Goal: Task Accomplishment & Management: Manage account settings

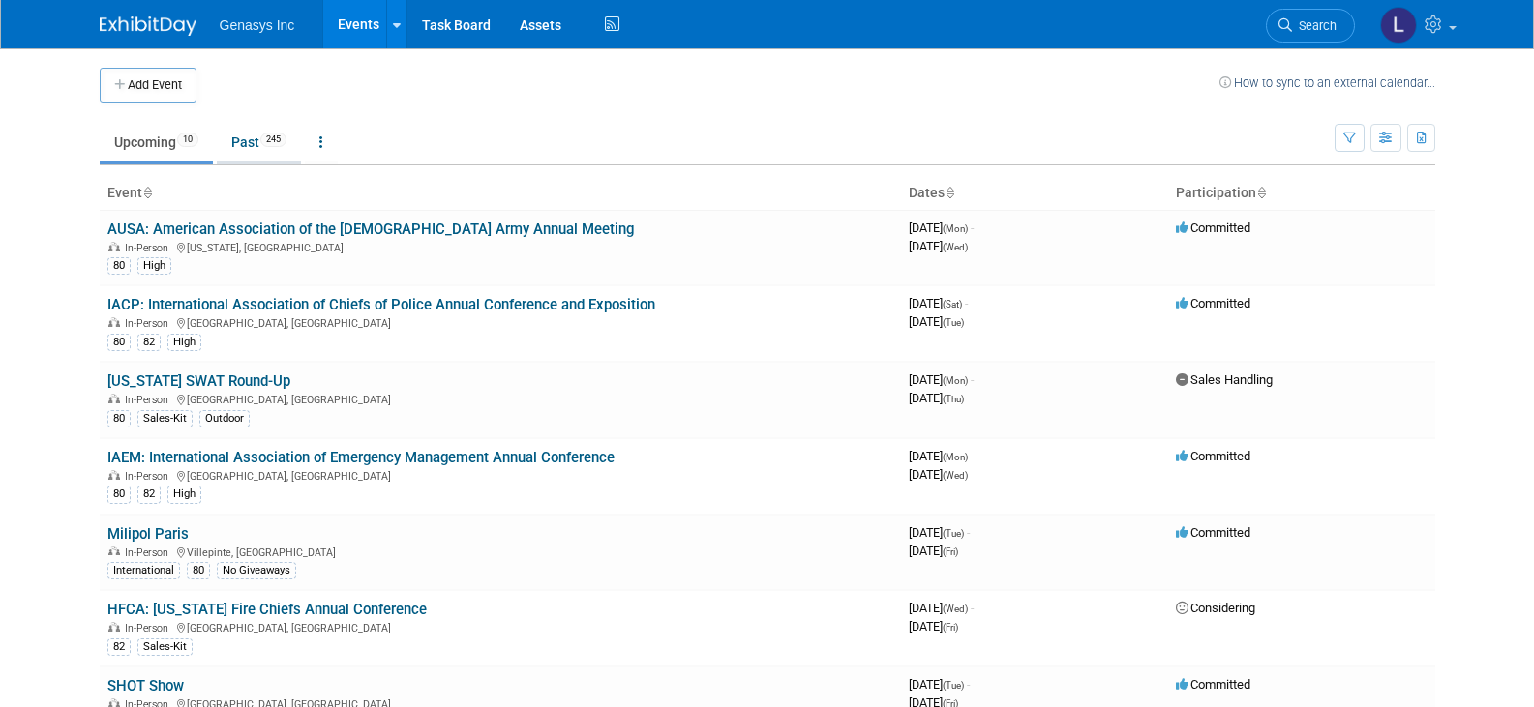
click at [245, 142] on link "Past 245" at bounding box center [259, 142] width 84 height 37
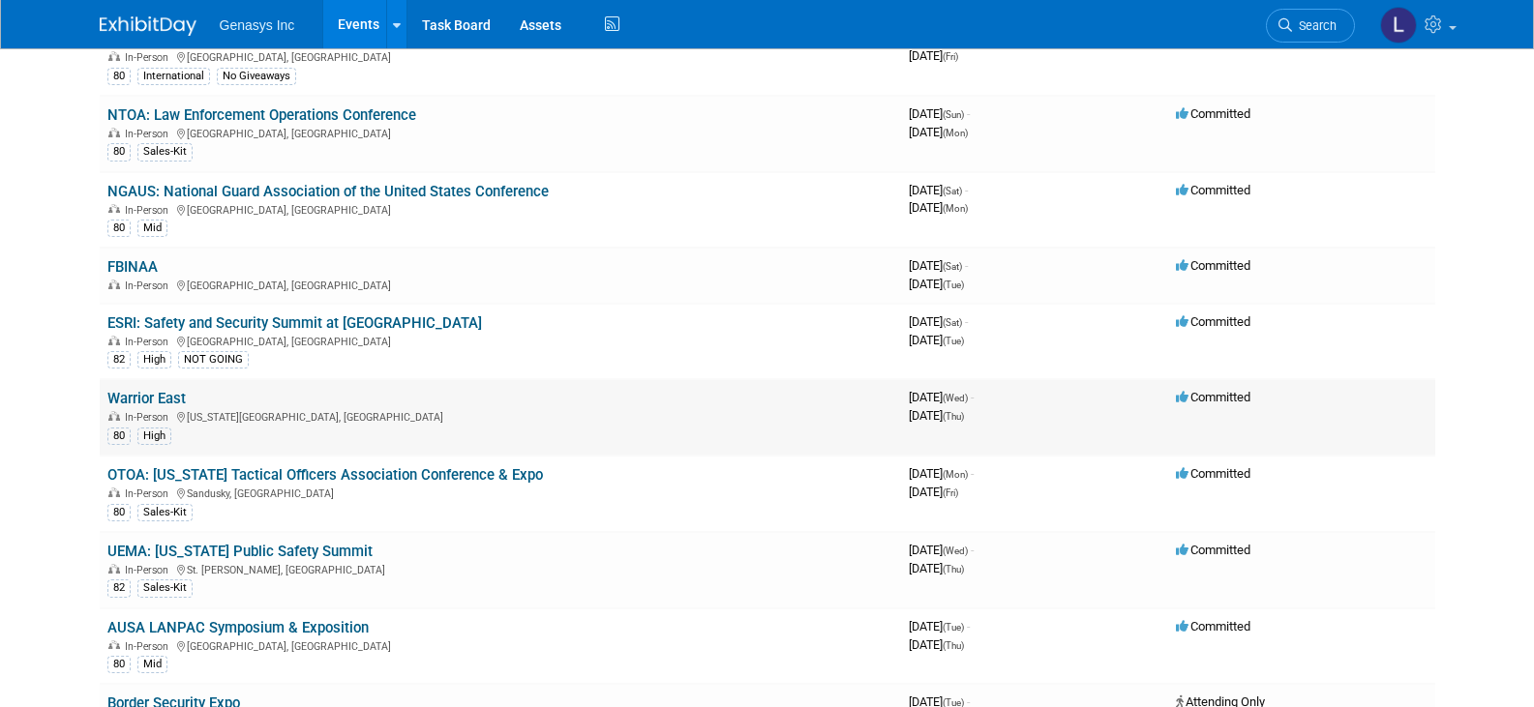
scroll to position [290, 0]
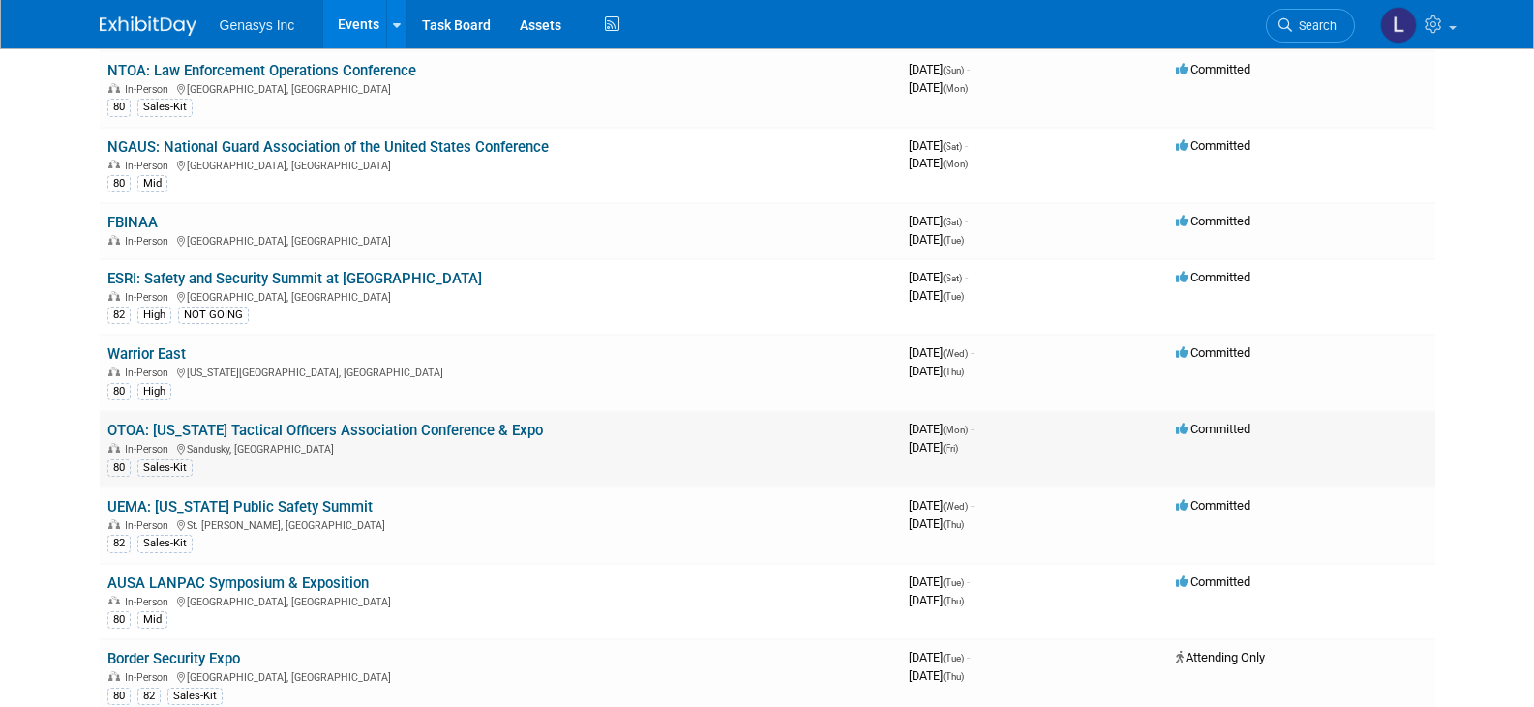
click at [256, 432] on link "OTOA: [US_STATE] Tactical Officers Association Conference & Expo" at bounding box center [324, 430] width 435 height 17
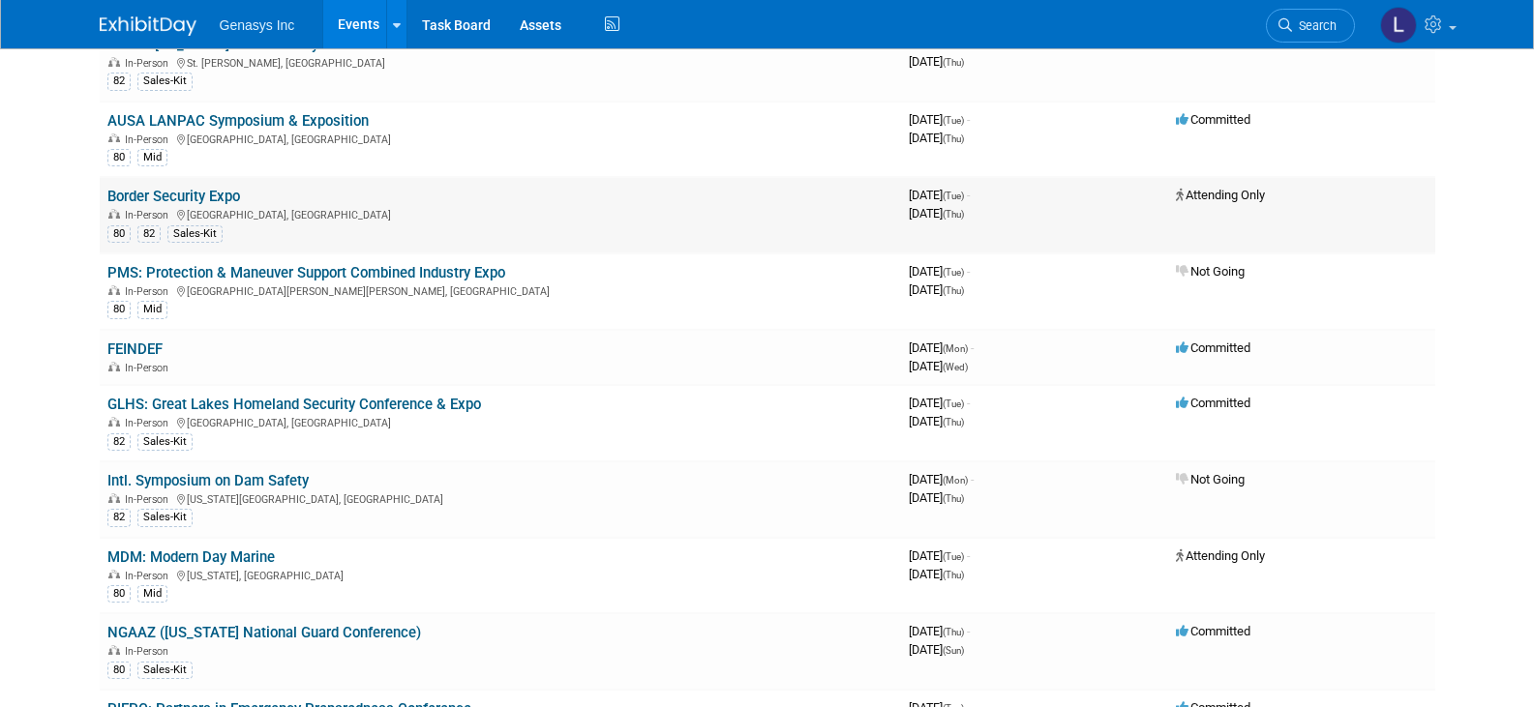
scroll to position [774, 0]
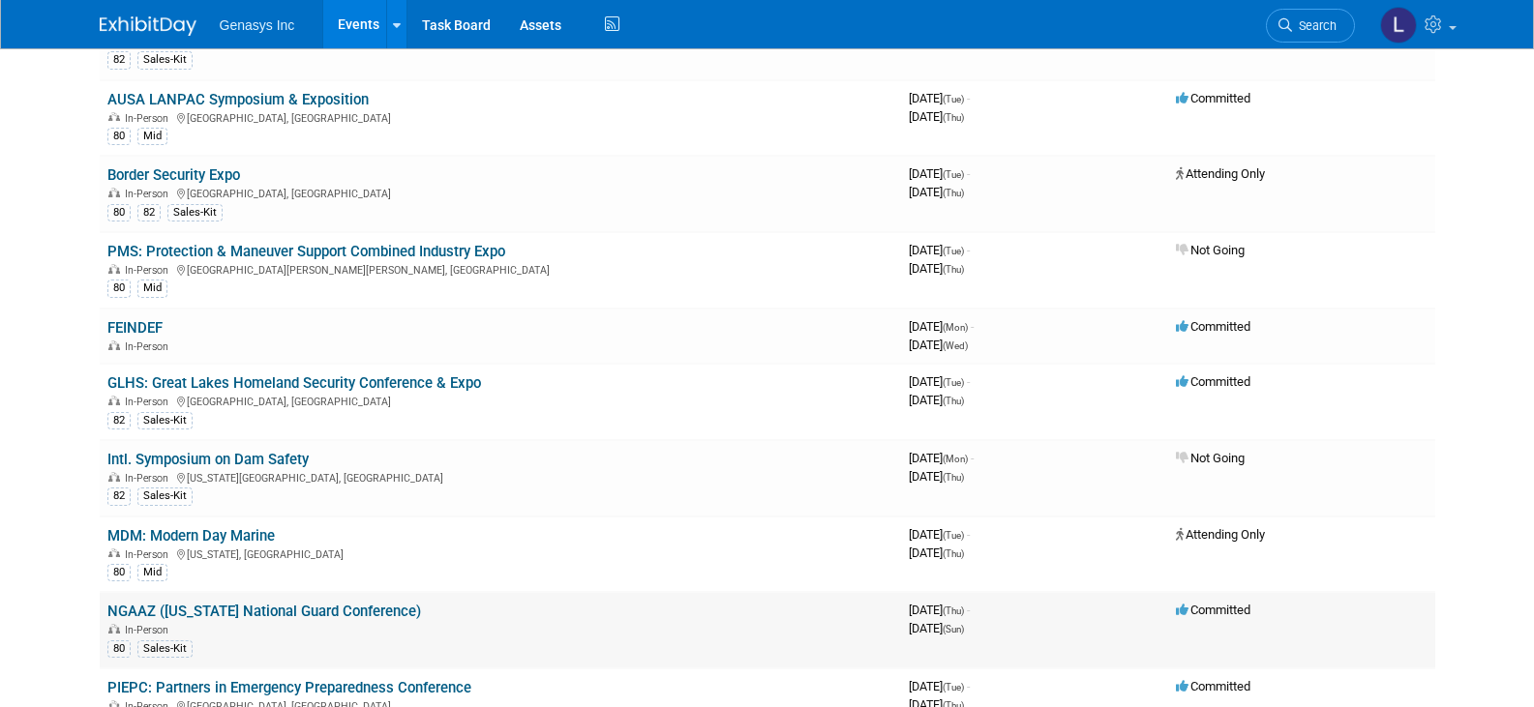
click at [302, 609] on link "NGAAZ ([US_STATE] National Guard Conference)" at bounding box center [263, 611] width 313 height 17
click at [193, 246] on link "PMS: Protection & Maneuver Support Combined Industry Expo" at bounding box center [306, 251] width 398 height 17
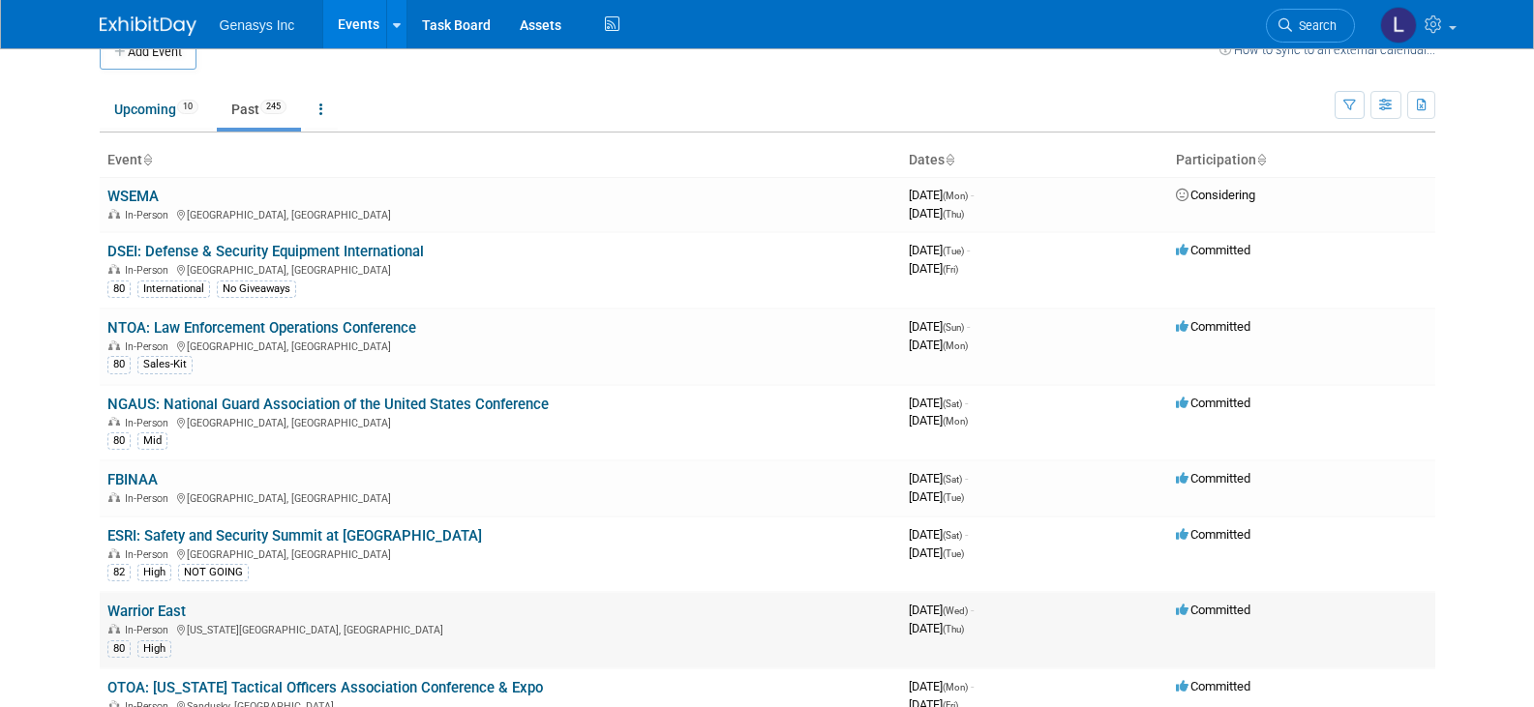
scroll to position [0, 0]
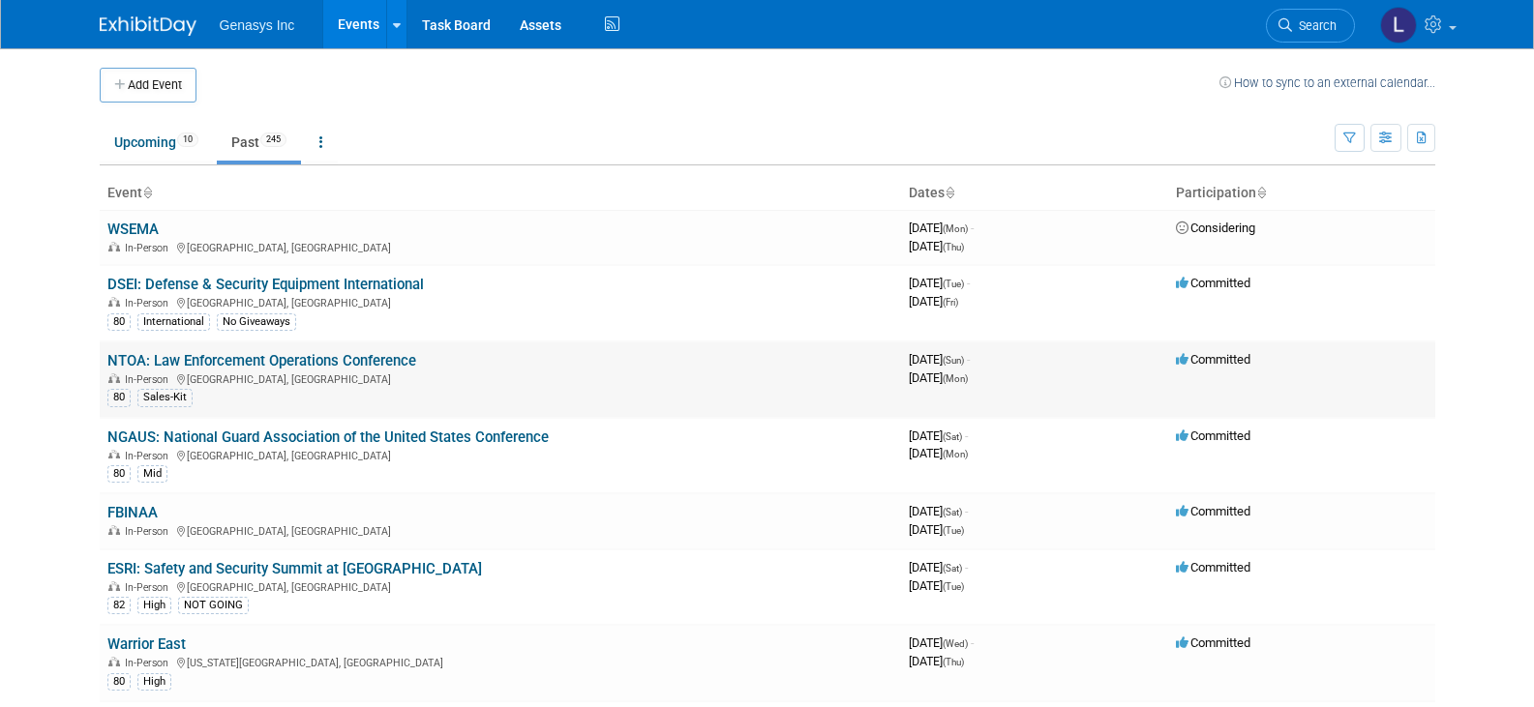
click at [240, 355] on link "NTOA: Law Enforcement Operations Conference" at bounding box center [261, 360] width 309 height 17
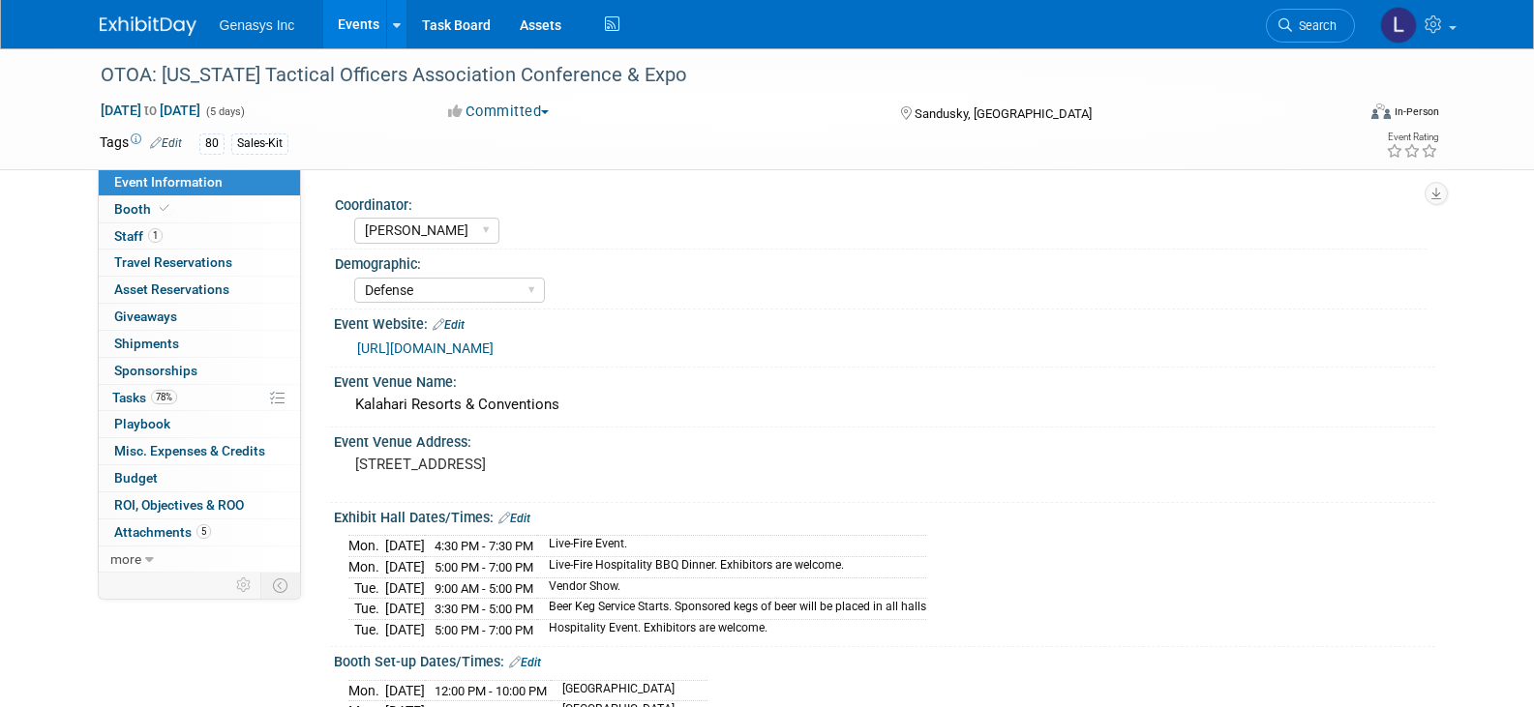
select select "Kate"
select select "Defense"
select select "Yes, no rules"
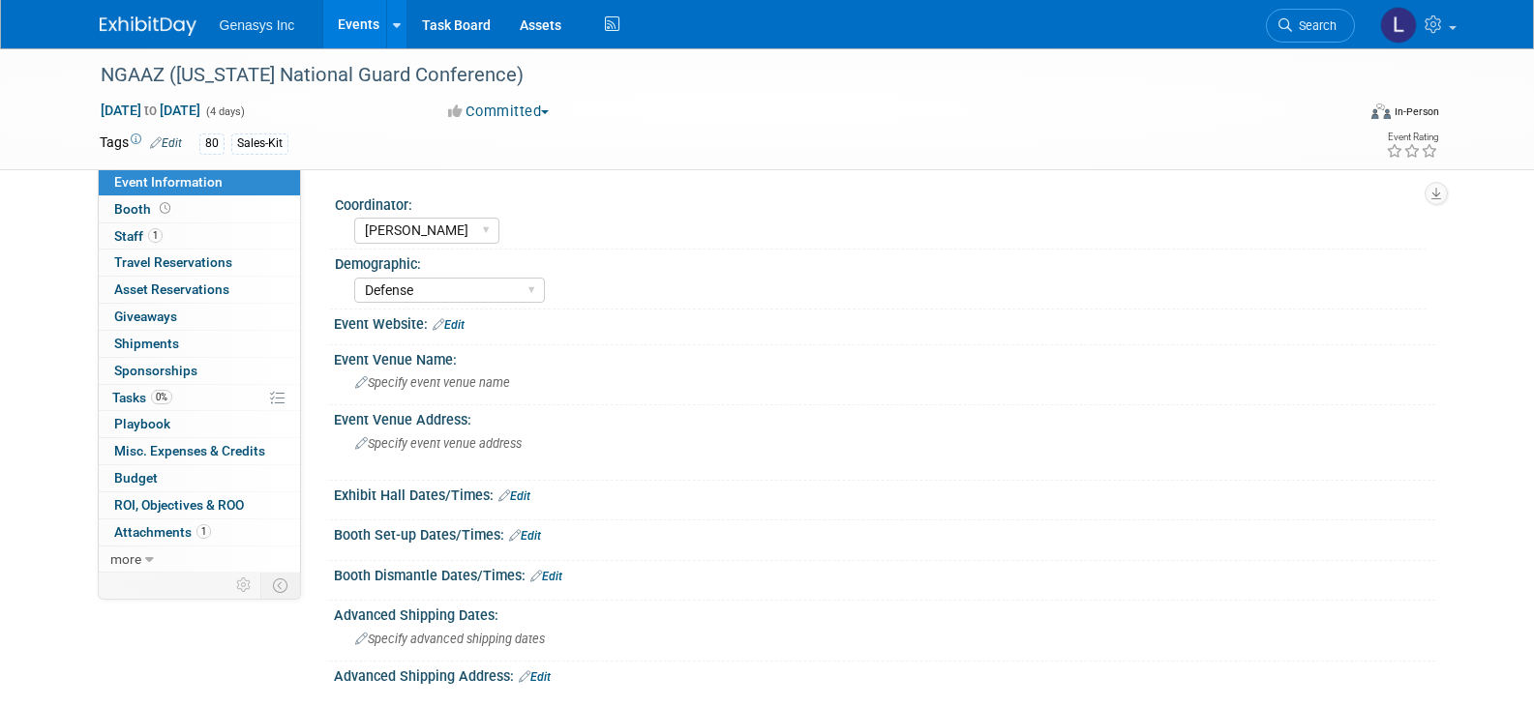
select select "[PERSON_NAME]"
select select "Defense"
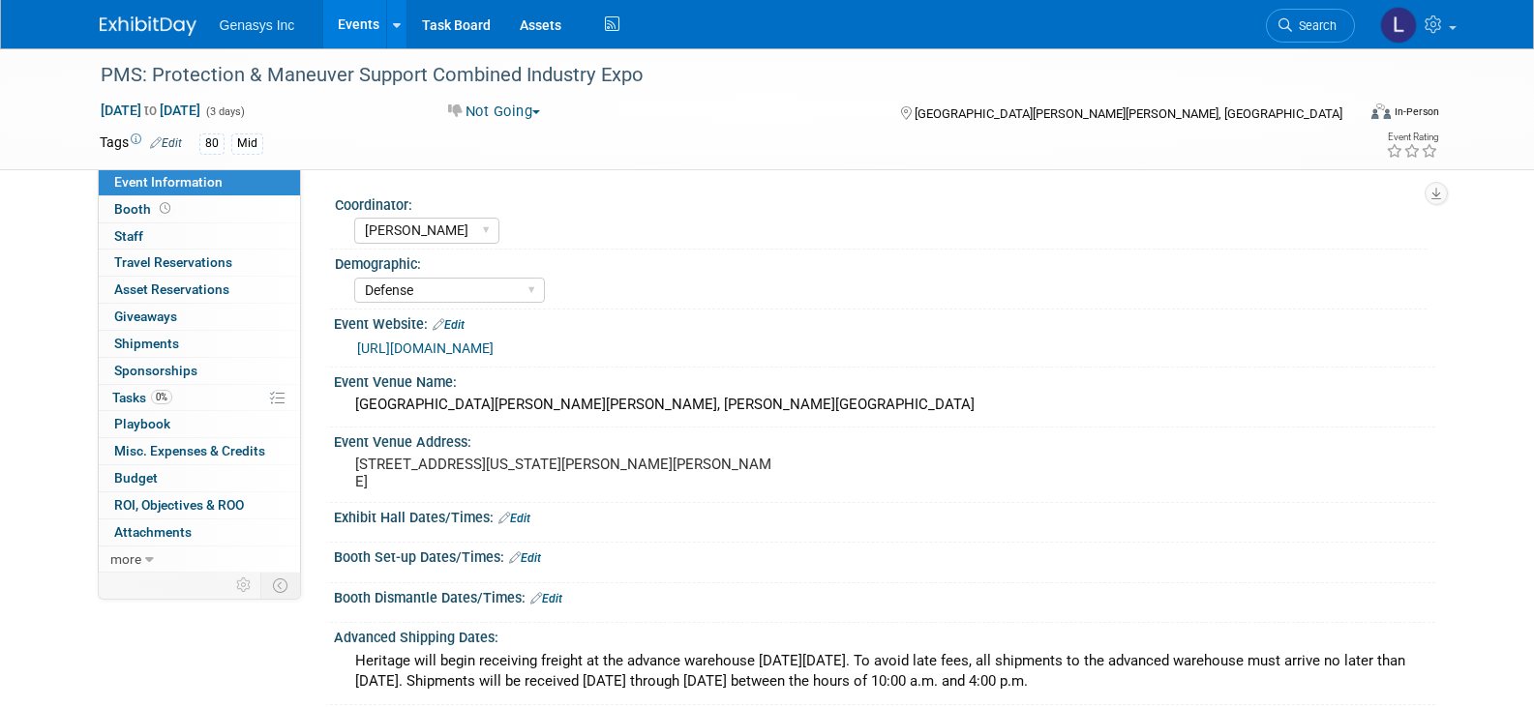
select select "[PERSON_NAME]"
select select "Defense"
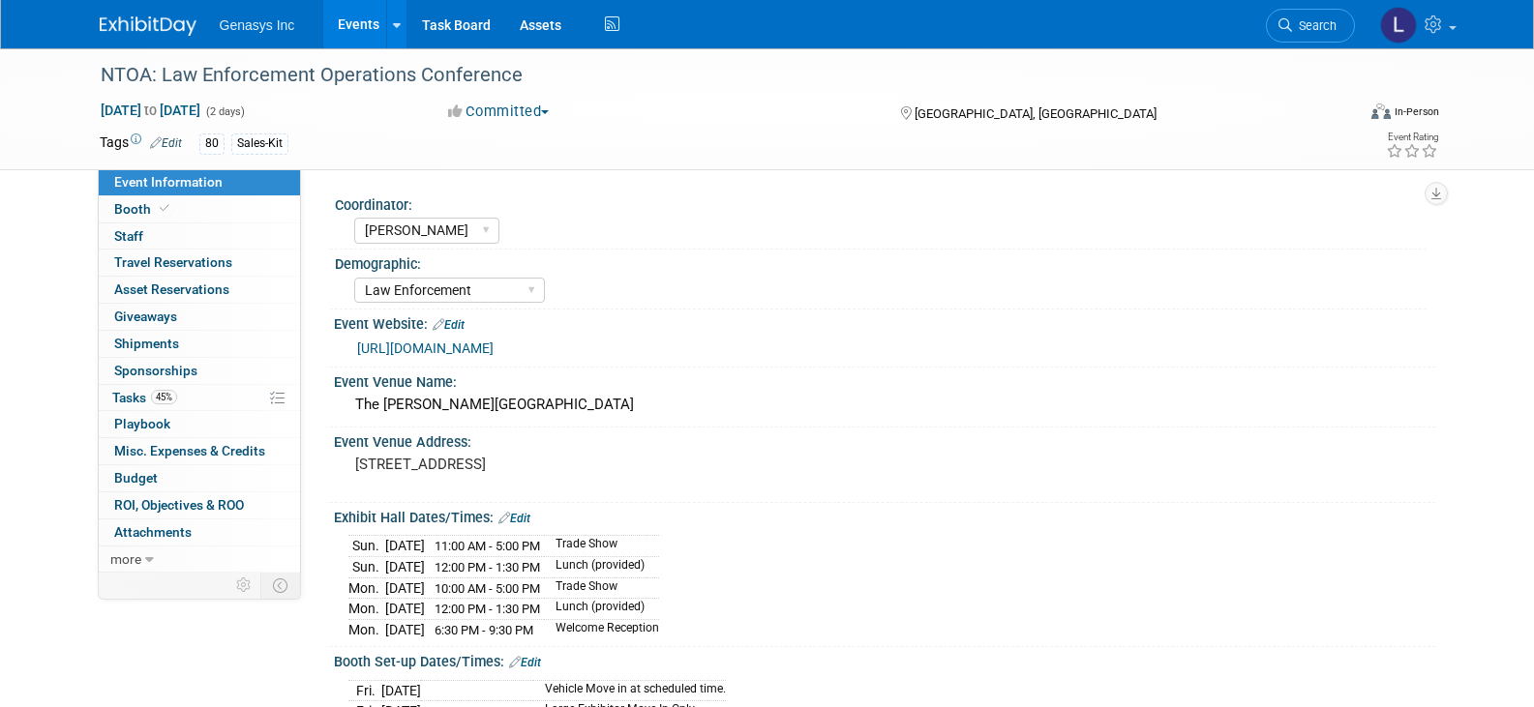
select select "[PERSON_NAME]"
select select "Law Enforcement"
drag, startPoint x: 521, startPoint y: 68, endPoint x: 106, endPoint y: 67, distance: 415.1
click at [106, 67] on div "NTOA: Law Enforcement Operations Conference" at bounding box center [710, 75] width 1232 height 35
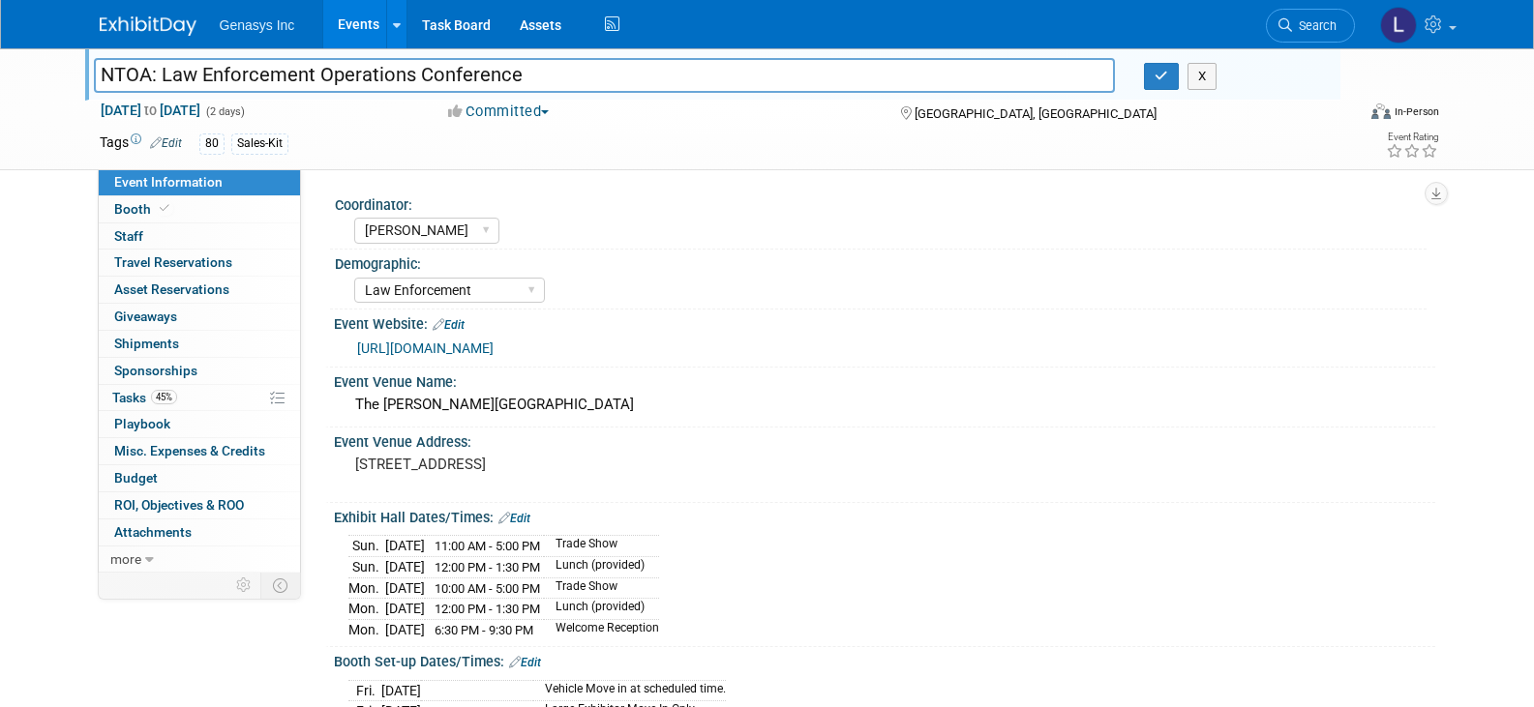
click at [100, 72] on input "NTOA: Law Enforcement Operations Conference" at bounding box center [605, 75] width 1022 height 34
